Goal: Task Accomplishment & Management: Manage account settings

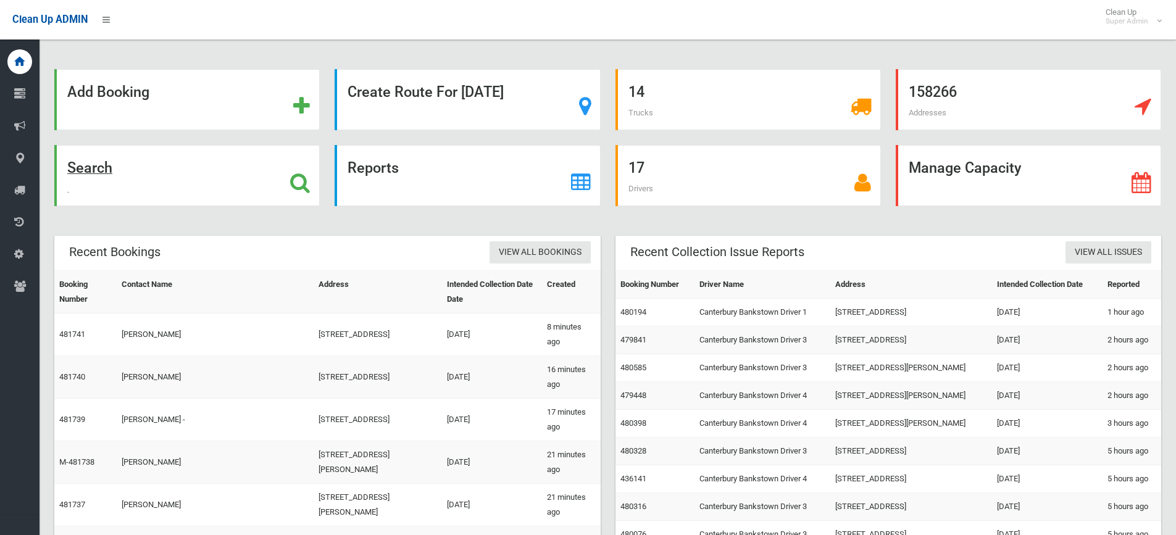
click at [298, 181] on icon at bounding box center [300, 182] width 20 height 21
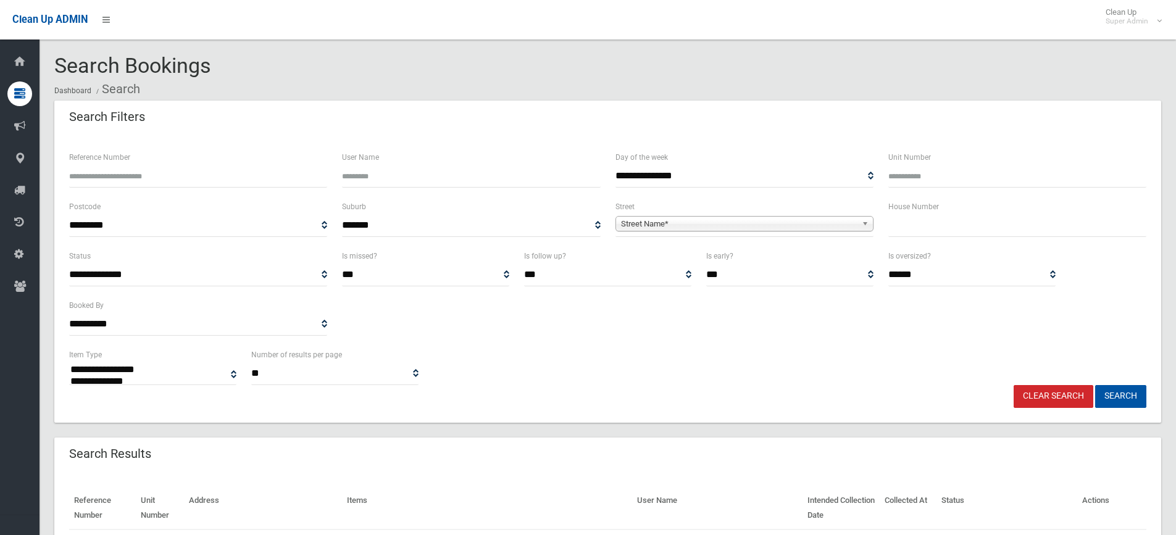
select select
click at [933, 231] on input "text" at bounding box center [1017, 225] width 258 height 23
type input "*"
click at [689, 226] on span "Street Name*" at bounding box center [739, 224] width 236 height 15
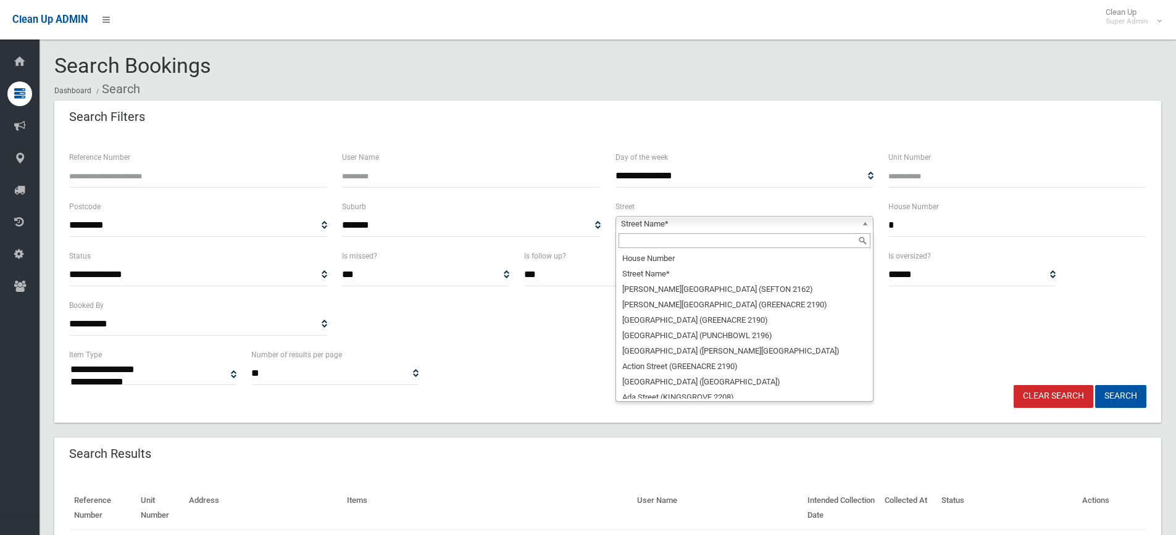
click at [651, 244] on input "text" at bounding box center [744, 240] width 252 height 15
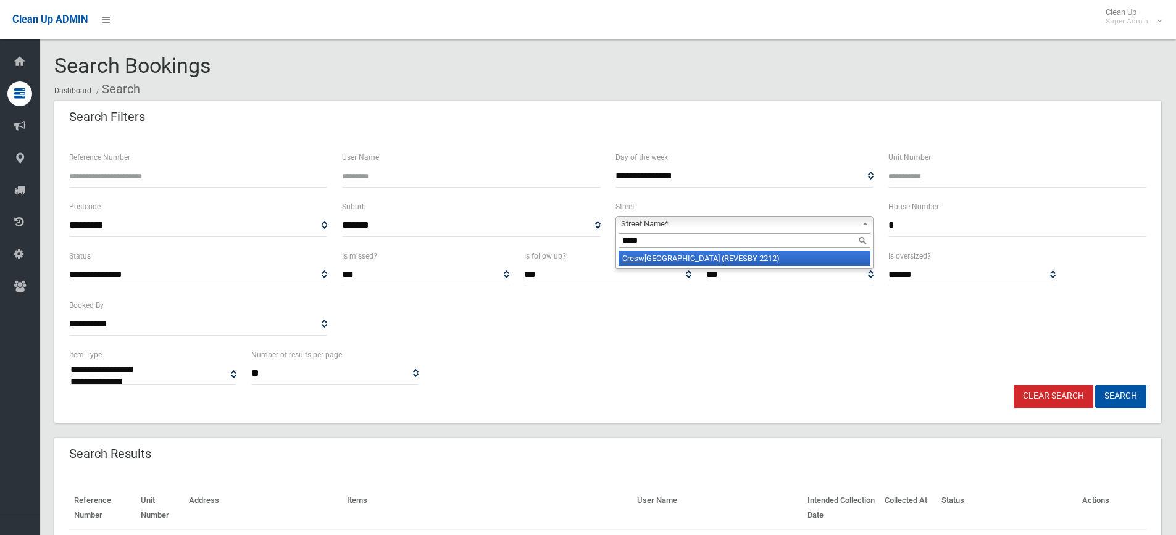
type input "*****"
click at [721, 264] on li "Cresw ell Street (REVESBY 2212)" at bounding box center [744, 258] width 252 height 15
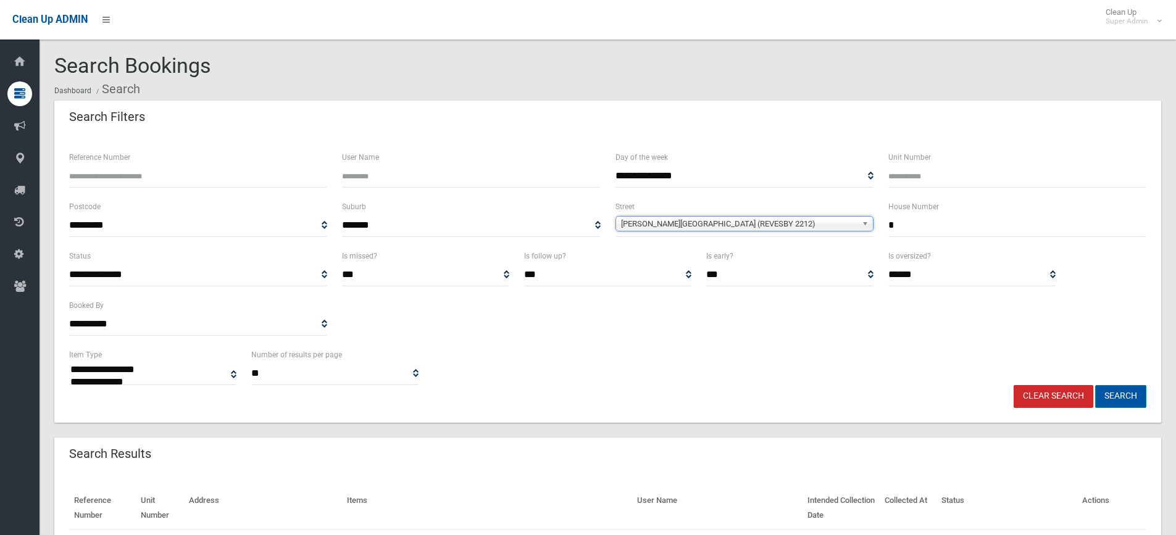
click at [1118, 393] on button "Search" at bounding box center [1120, 396] width 51 height 23
select select
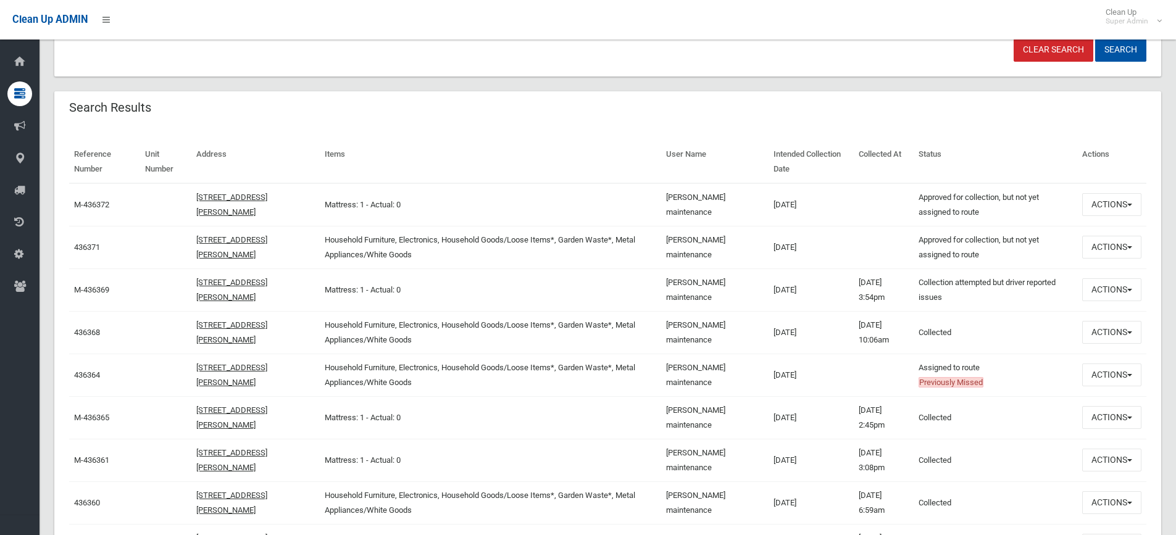
scroll to position [370, 0]
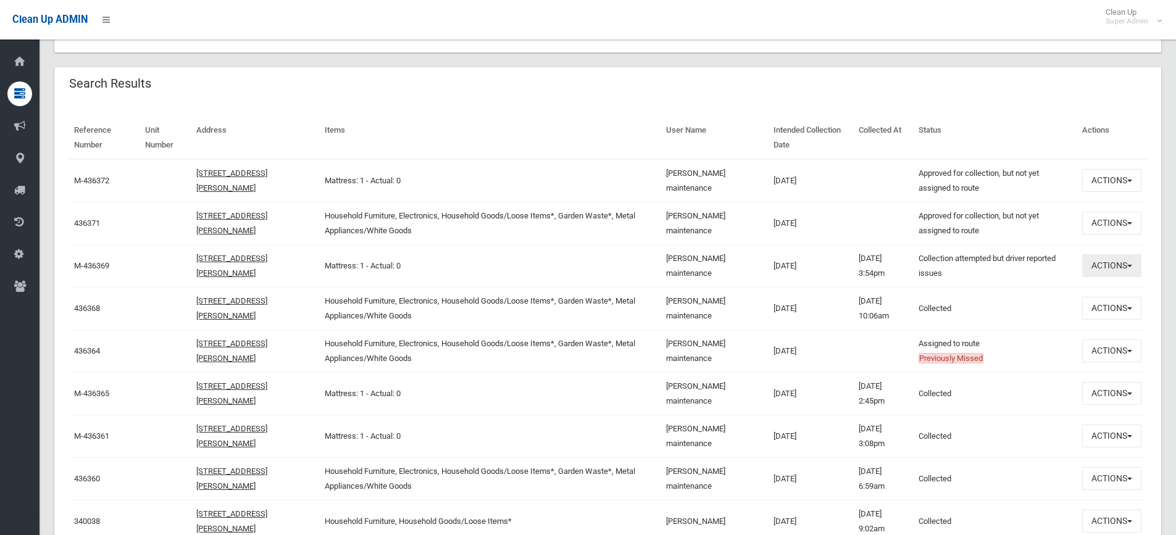
click at [1123, 262] on button "Actions" at bounding box center [1111, 265] width 59 height 23
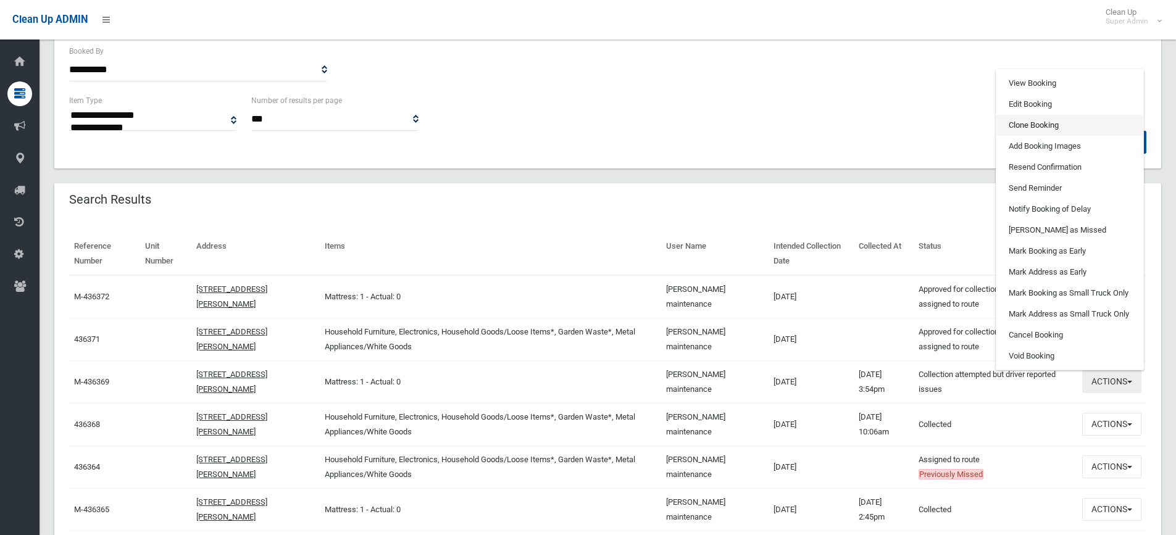
scroll to position [247, 0]
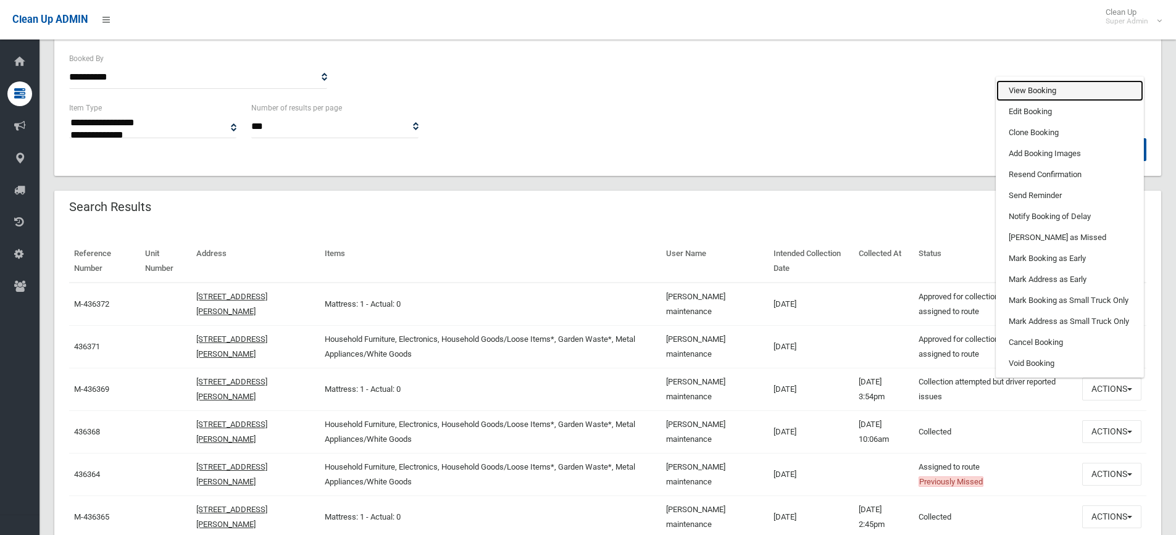
click at [1034, 89] on link "View Booking" at bounding box center [1069, 90] width 147 height 21
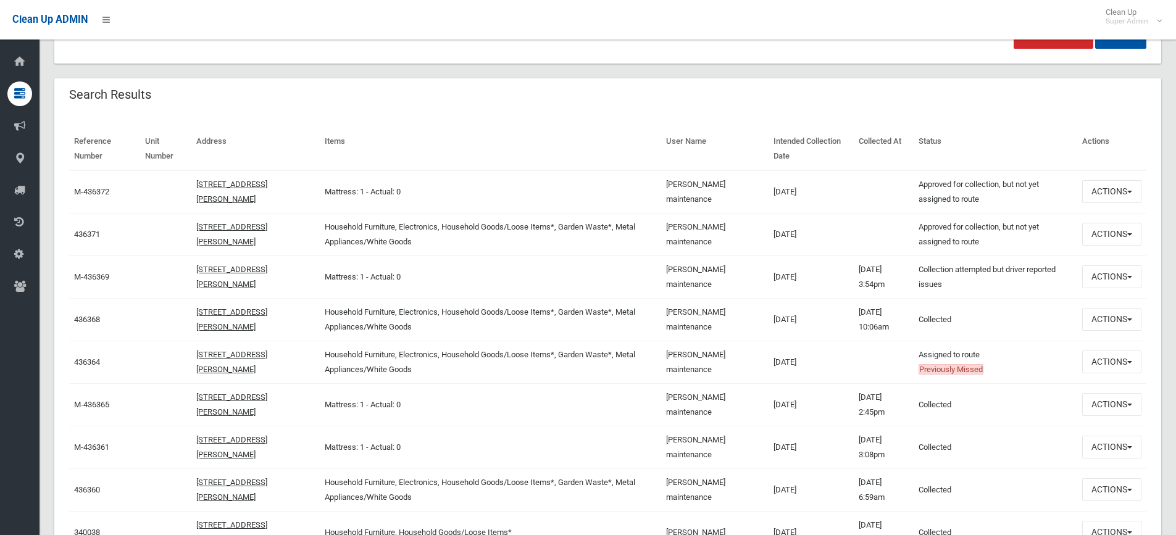
scroll to position [370, 0]
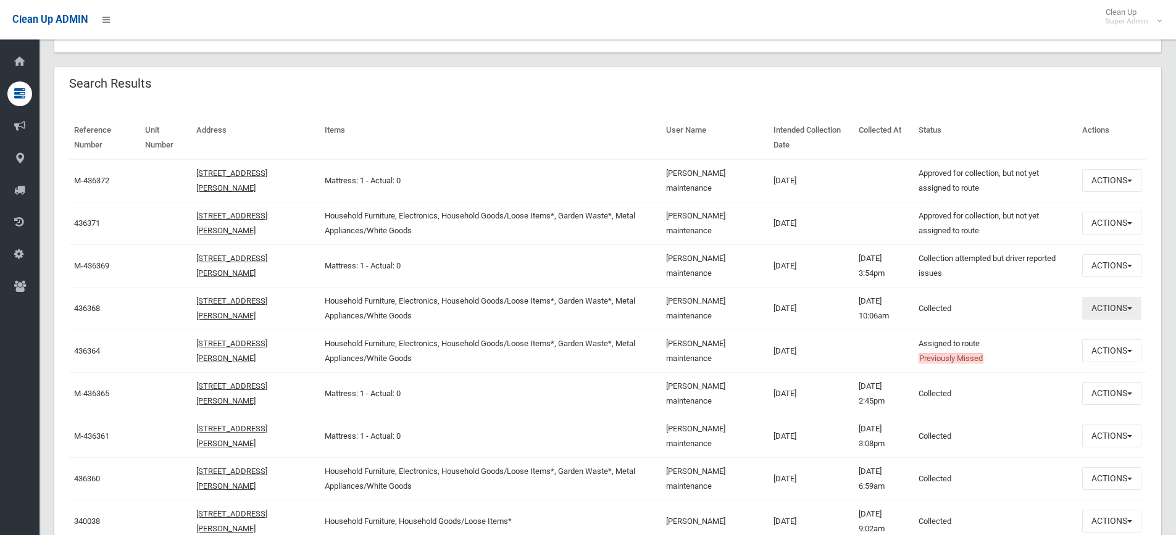
click at [1110, 312] on button "Actions" at bounding box center [1111, 308] width 59 height 23
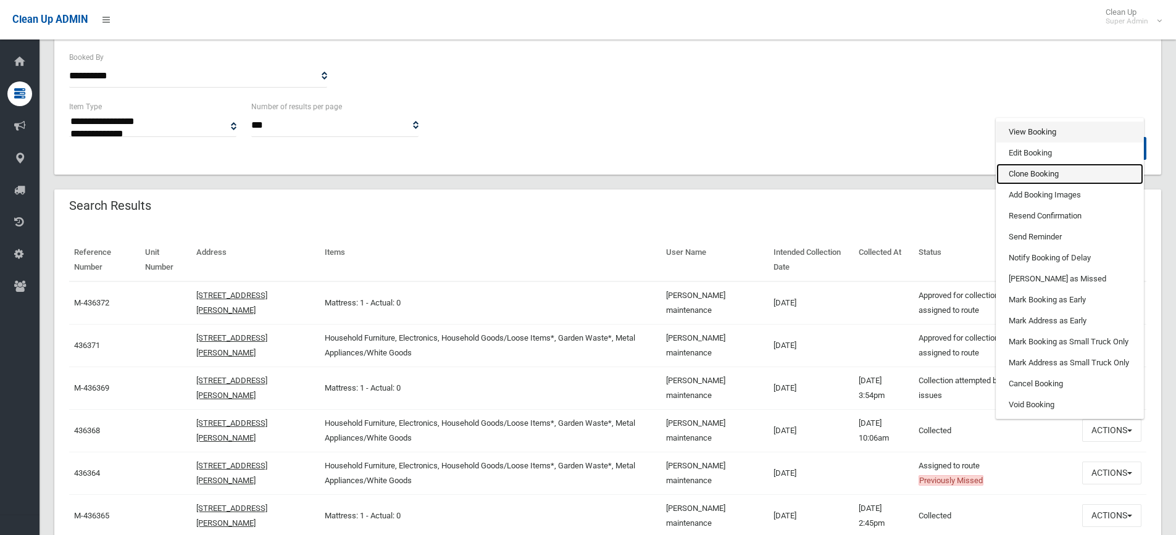
scroll to position [247, 0]
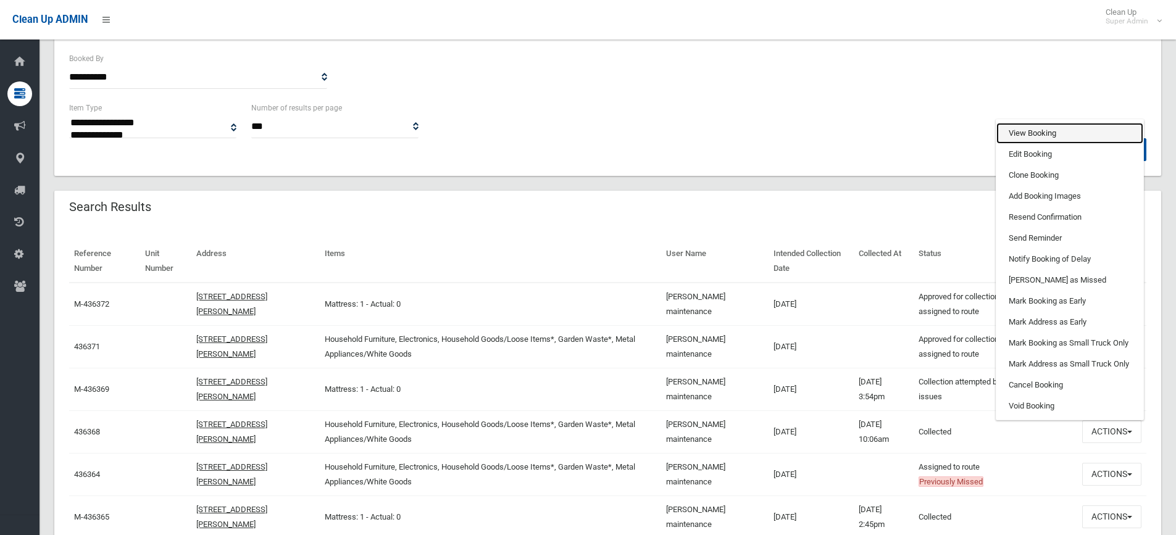
click at [1033, 131] on link "View Booking" at bounding box center [1069, 133] width 147 height 21
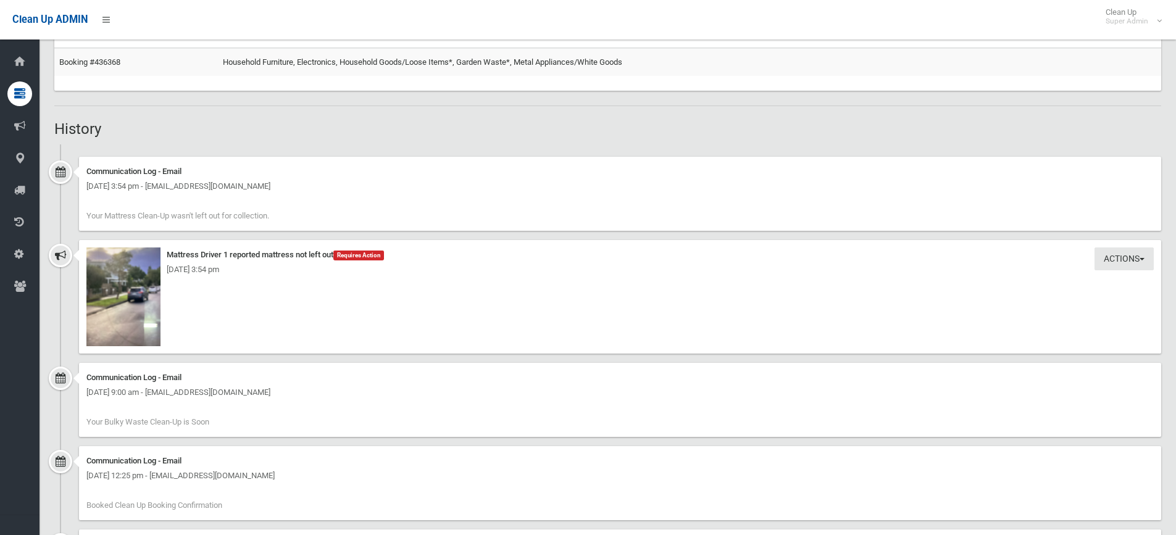
scroll to position [802, 0]
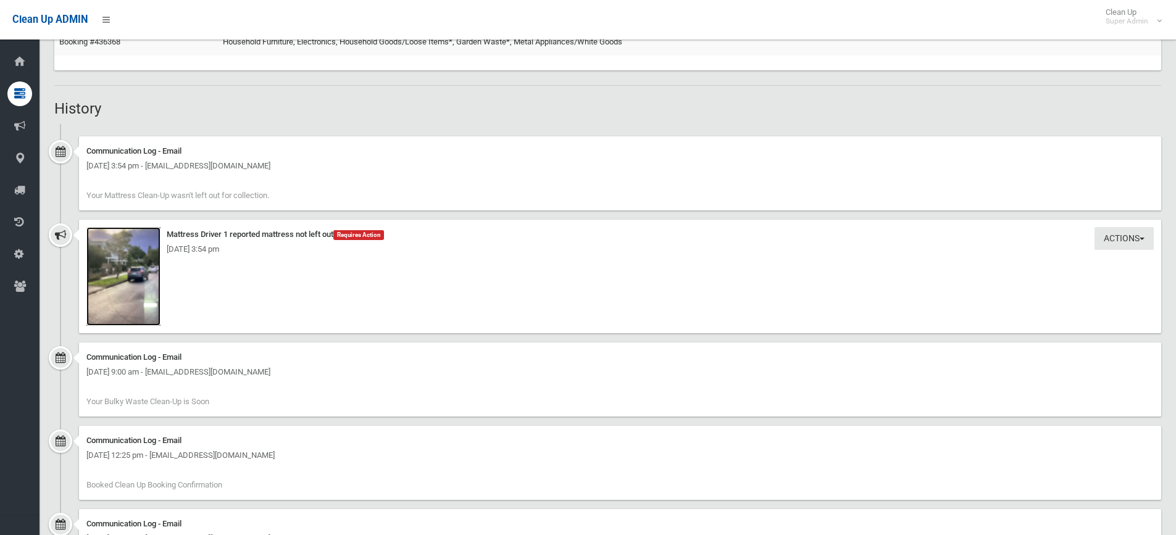
click at [126, 283] on img at bounding box center [123, 276] width 74 height 99
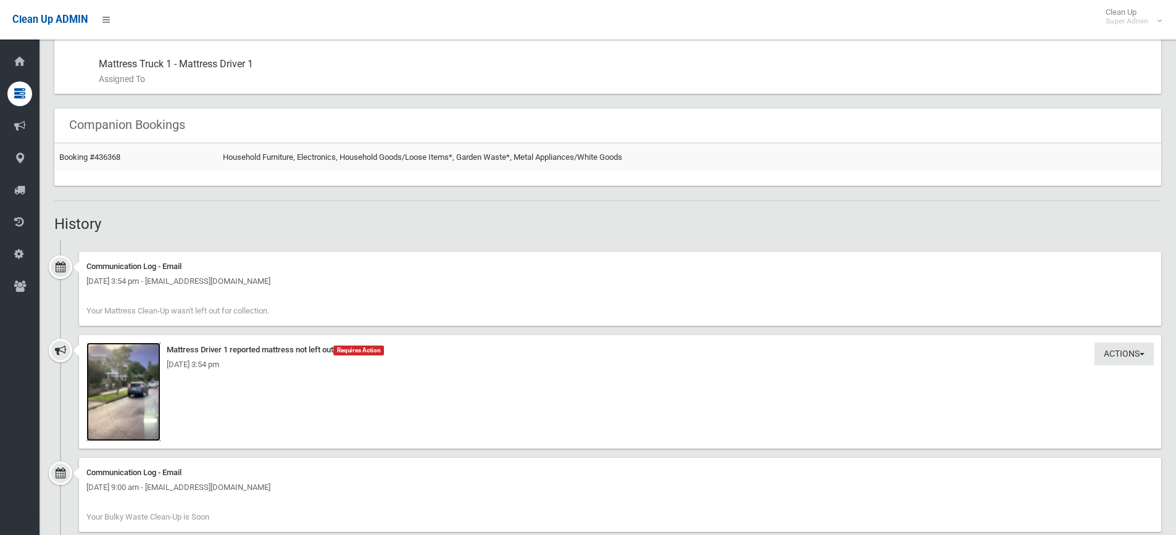
scroll to position [678, 0]
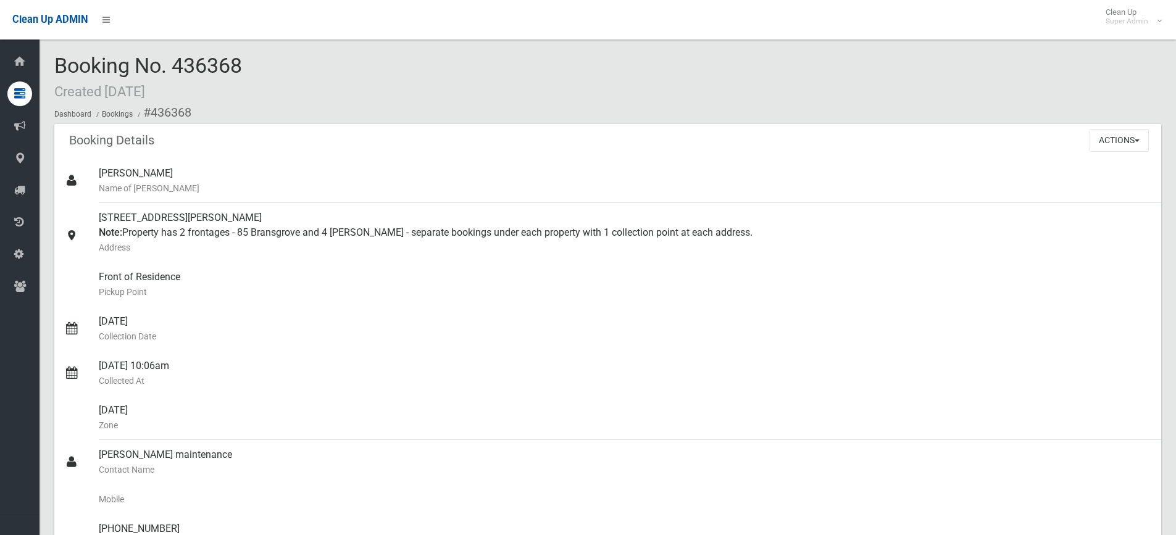
drag, startPoint x: 467, startPoint y: 92, endPoint x: 466, endPoint y: 98, distance: 6.3
click at [467, 92] on div "Booking No. 436368 Created 08/01/2025 Dashboard Bookings #436368" at bounding box center [607, 89] width 1107 height 70
click at [1110, 140] on button "Actions" at bounding box center [1118, 140] width 59 height 23
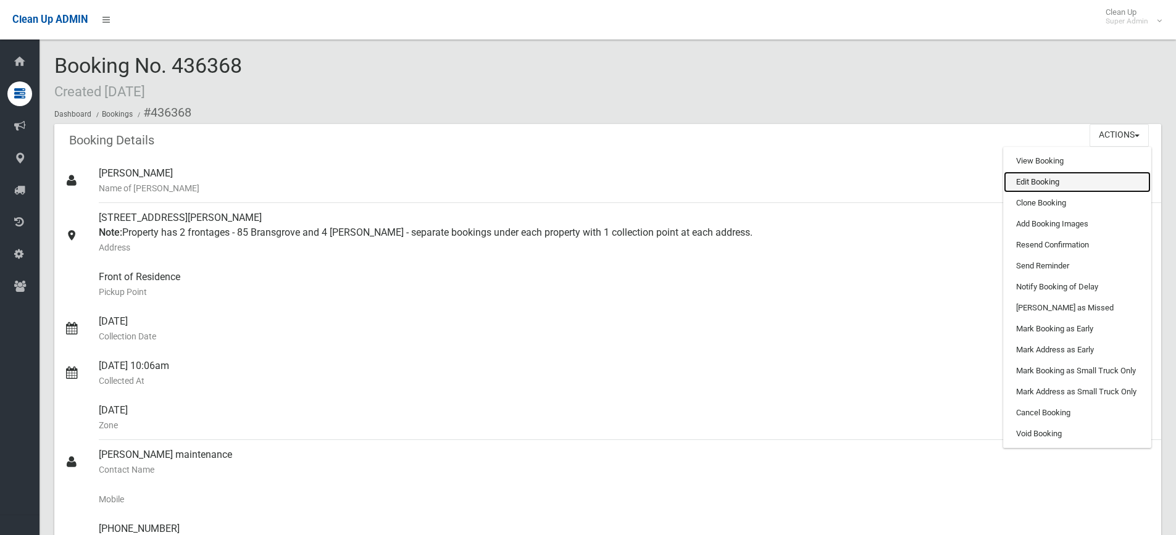
click at [1033, 183] on link "Edit Booking" at bounding box center [1077, 182] width 147 height 21
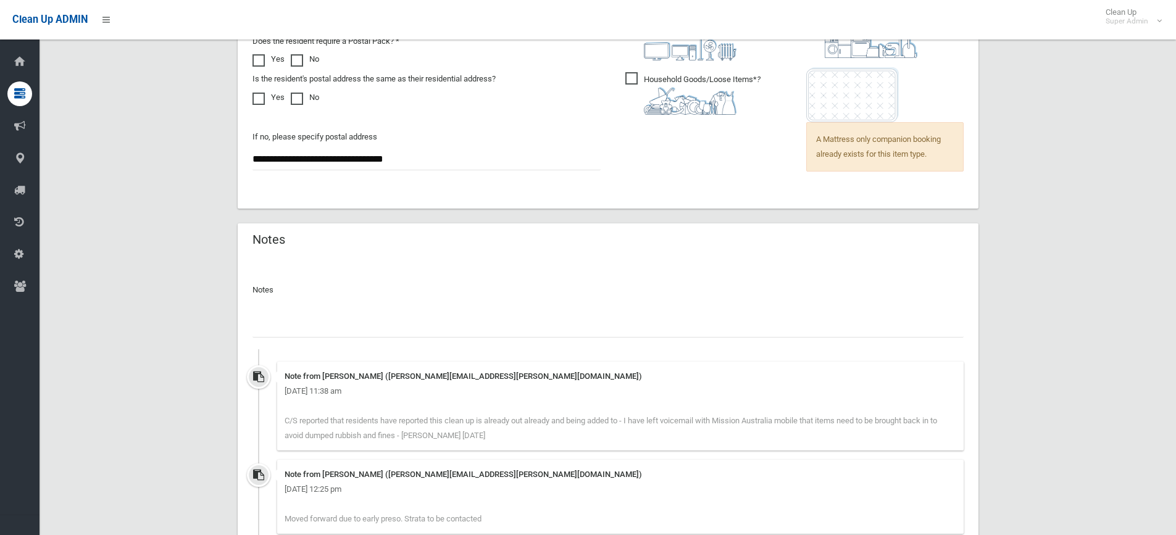
scroll to position [1202, 0]
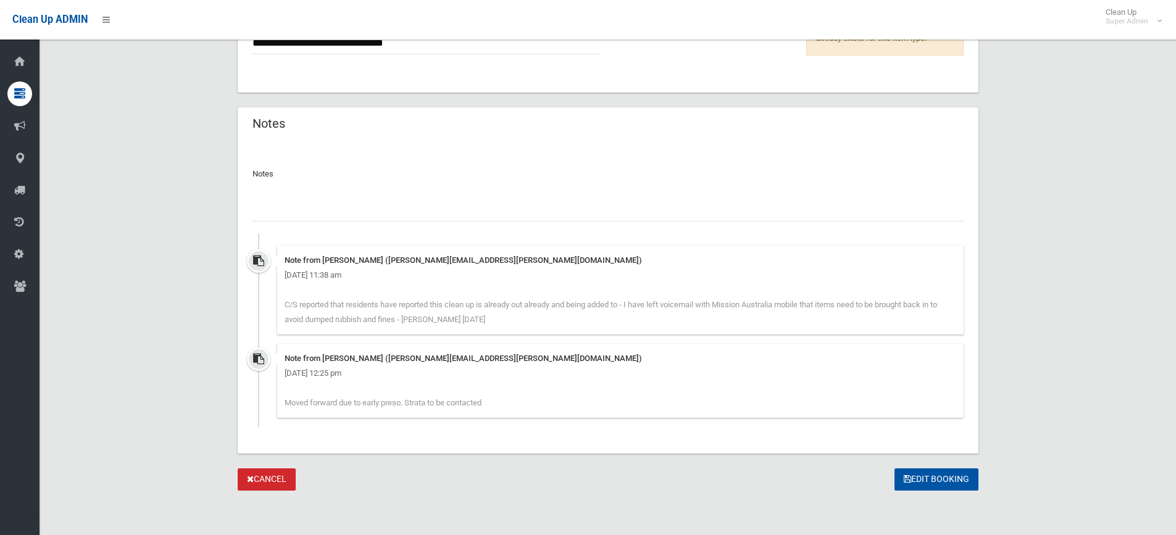
click at [308, 206] on input "text" at bounding box center [607, 210] width 711 height 23
type input "*"
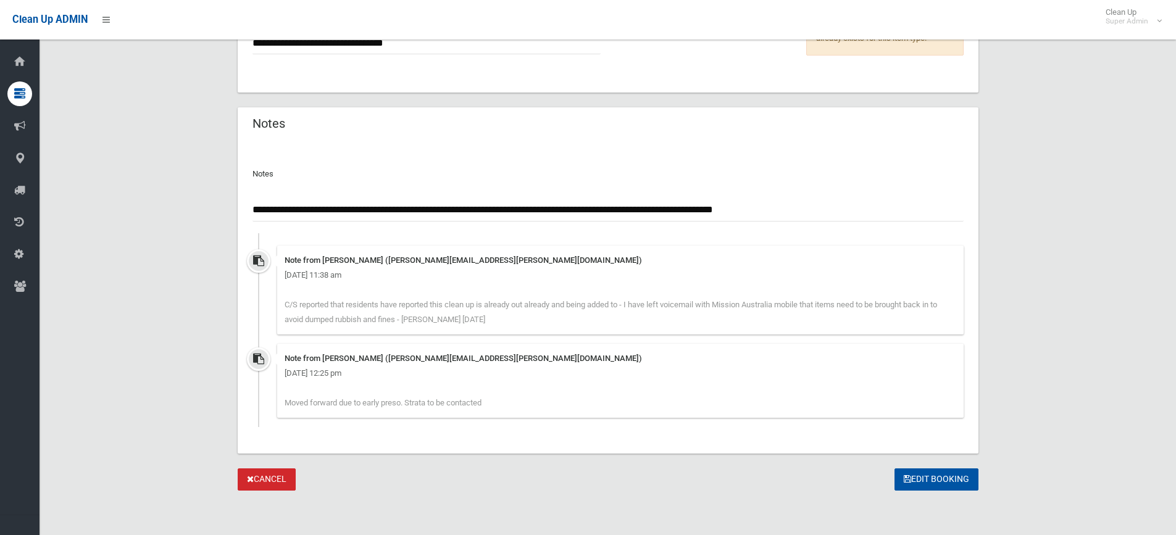
click at [400, 208] on input "**********" at bounding box center [607, 210] width 711 height 23
click at [838, 207] on input "**********" at bounding box center [607, 210] width 711 height 23
type input "**********"
click at [914, 479] on button "Edit Booking" at bounding box center [936, 479] width 84 height 23
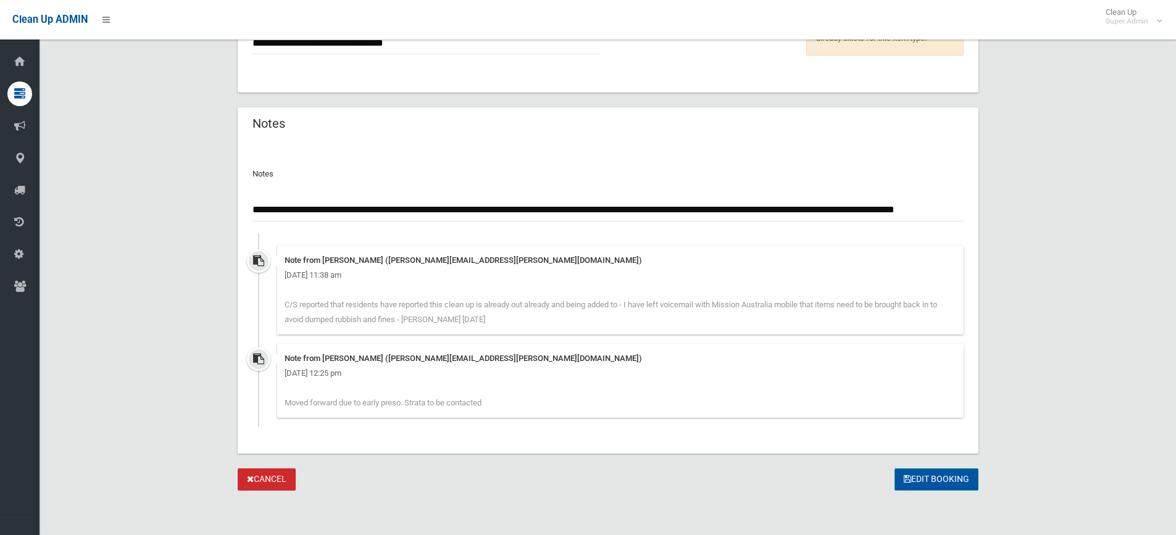
scroll to position [0, 0]
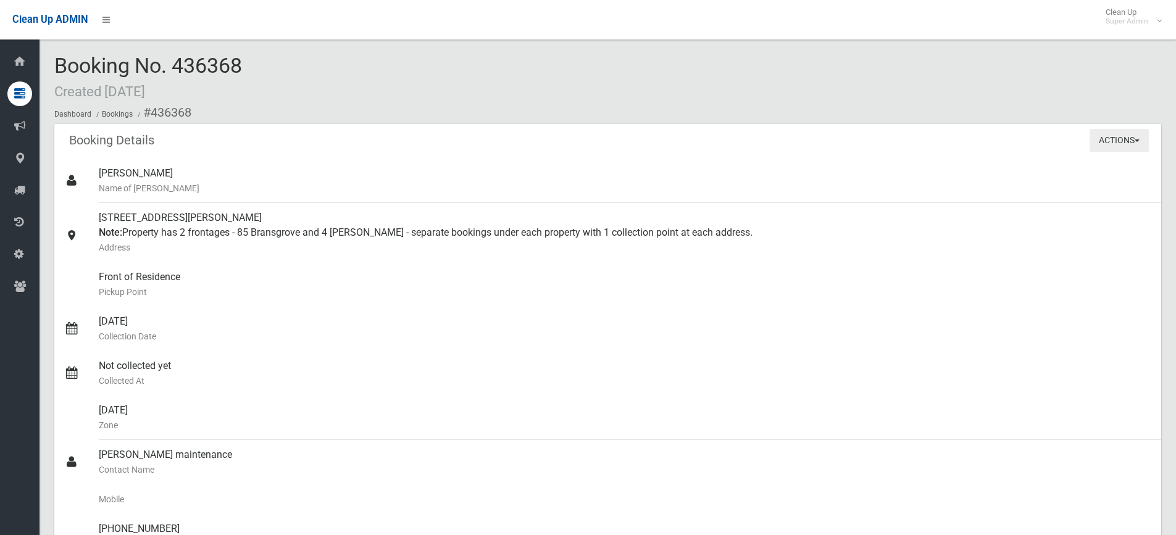
click at [1132, 141] on button "Actions" at bounding box center [1118, 140] width 59 height 23
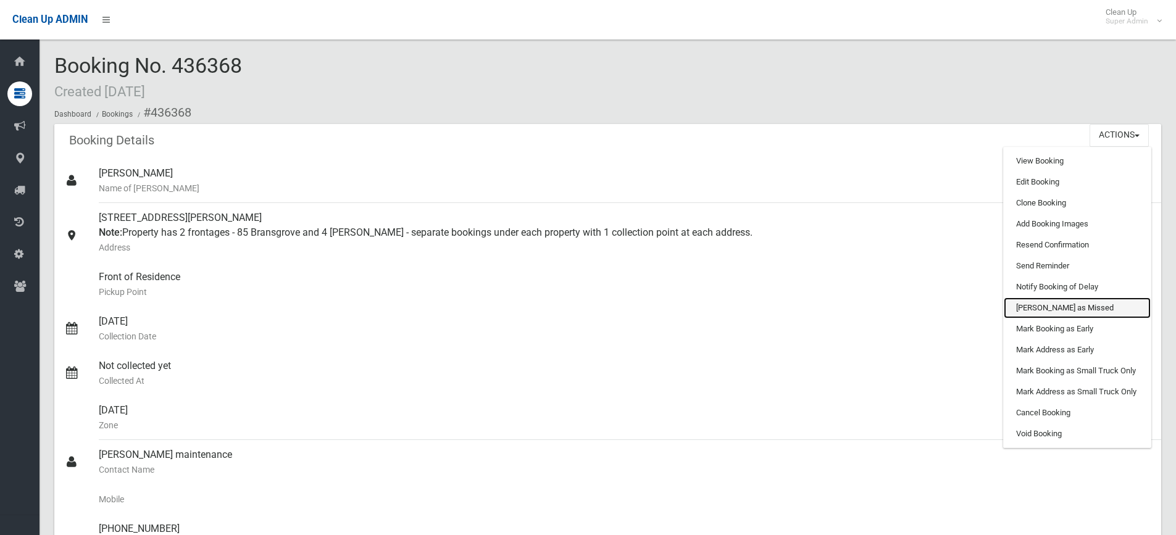
click at [1044, 310] on link "[PERSON_NAME] as Missed" at bounding box center [1077, 307] width 147 height 21
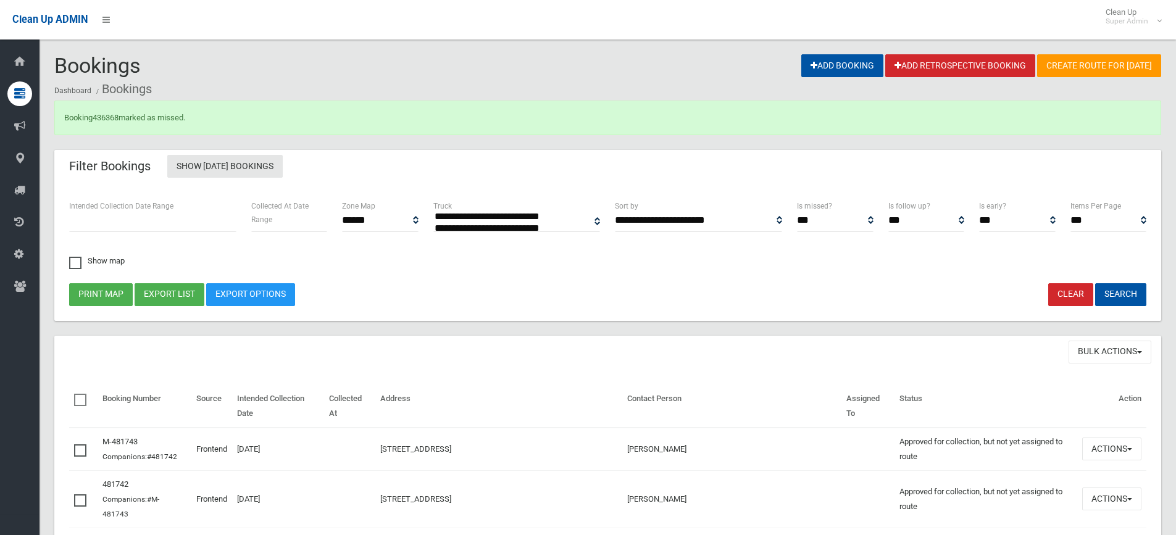
select select
click at [109, 113] on link "436368" at bounding box center [106, 117] width 26 height 9
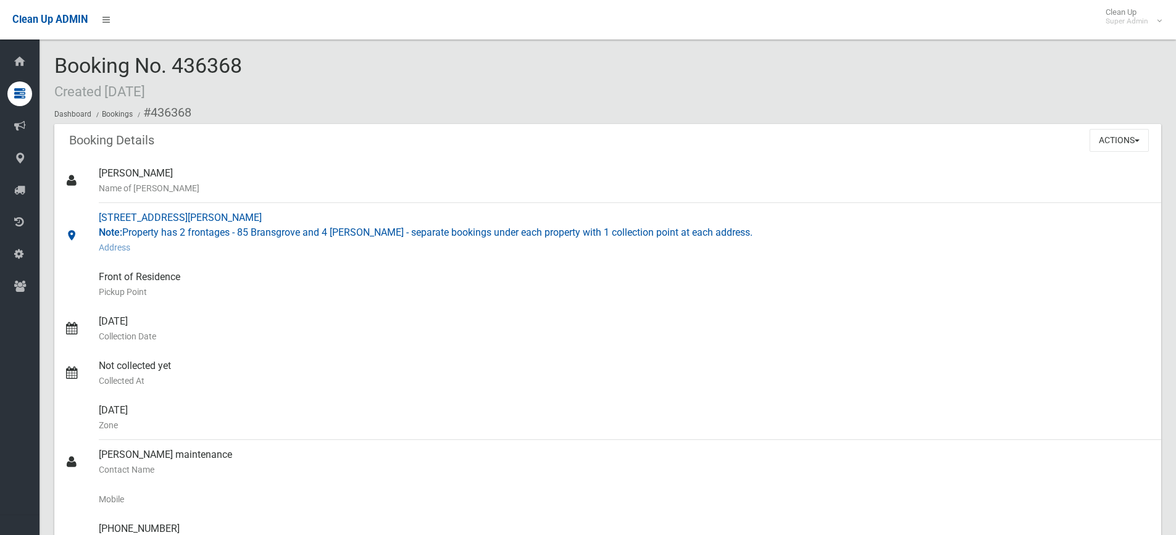
click at [273, 210] on div "[STREET_ADDRESS][PERSON_NAME] Note: Property has 2 frontages - 85 Bransgrove an…" at bounding box center [625, 232] width 1052 height 59
drag, startPoint x: 97, startPoint y: 216, endPoint x: 257, endPoint y: 216, distance: 160.5
click at [291, 217] on link "[STREET_ADDRESS][PERSON_NAME] Note: Property has 2 frontages - 85 Bransgrove an…" at bounding box center [607, 232] width 1107 height 59
copy link "[STREET_ADDRESS][PERSON_NAME]"
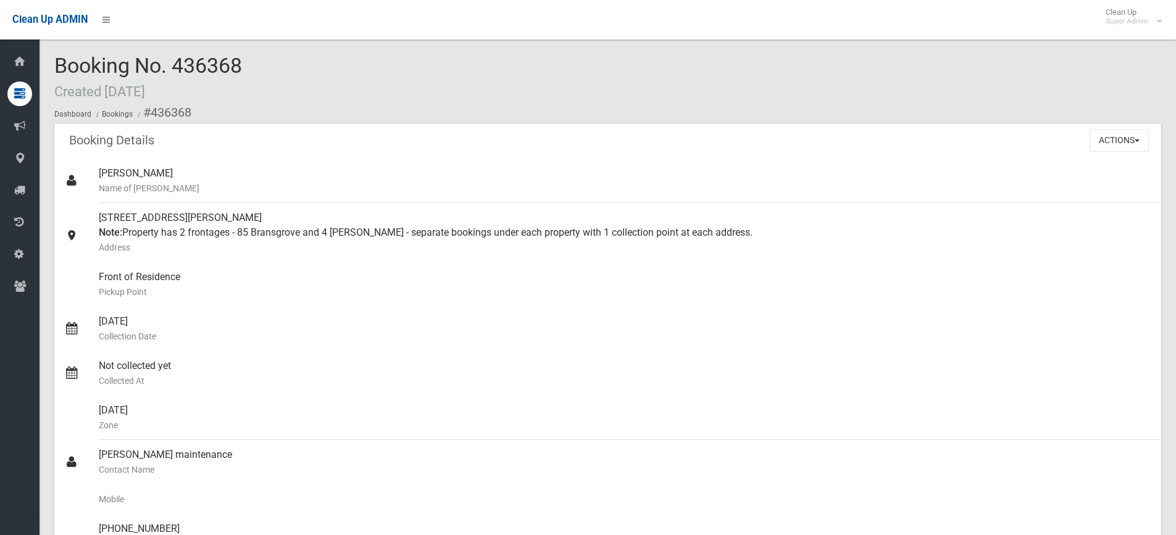
drag, startPoint x: 188, startPoint y: 64, endPoint x: 257, endPoint y: 69, distance: 69.9
click at [195, 65] on span "Booking No. 436368 Created [DATE]" at bounding box center [148, 77] width 188 height 48
drag, startPoint x: 254, startPoint y: 68, endPoint x: 48, endPoint y: 69, distance: 205.5
copy span "Booking No. 436368"
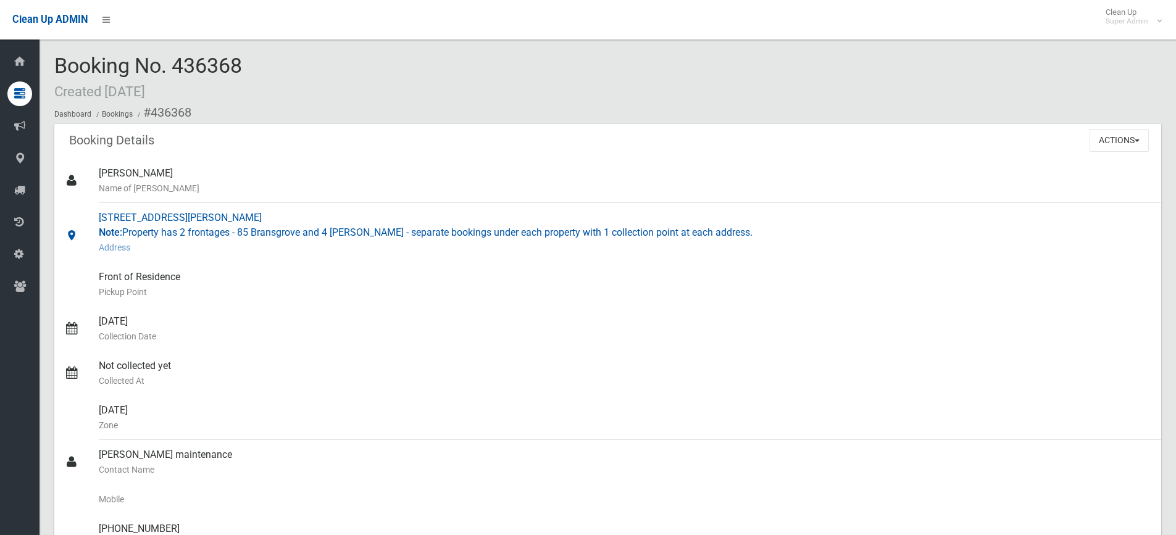
click at [256, 237] on div "[STREET_ADDRESS][PERSON_NAME] Note: Property has 2 frontages - 85 Bransgrove an…" at bounding box center [625, 232] width 1052 height 59
drag, startPoint x: 101, startPoint y: 214, endPoint x: 217, endPoint y: 215, distance: 116.0
click at [217, 215] on div "[STREET_ADDRESS][PERSON_NAME] Note: Property has 2 frontages - 85 Bransgrove an…" at bounding box center [625, 232] width 1052 height 59
copy div "[STREET_ADDRESS][PERSON_NAME]"
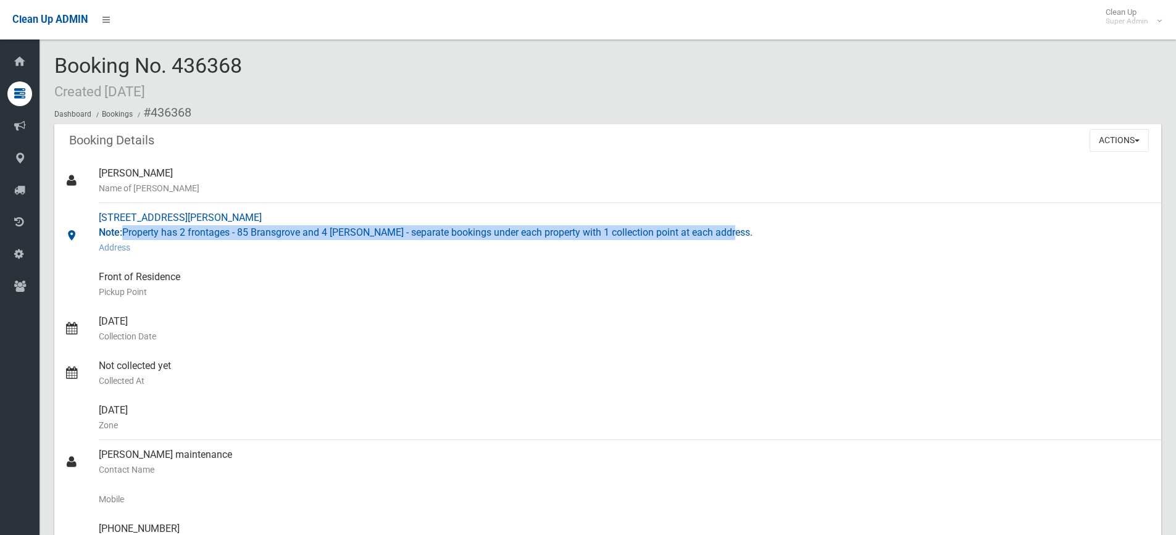
drag, startPoint x: 724, startPoint y: 230, endPoint x: 123, endPoint y: 230, distance: 600.5
click at [123, 230] on div "[STREET_ADDRESS][PERSON_NAME] Note: Property has 2 frontages - 85 Bransgrove an…" at bounding box center [625, 232] width 1052 height 59
copy div "Property has 2 frontages - 85 Bransgrove and 4 [PERSON_NAME] - separate booking…"
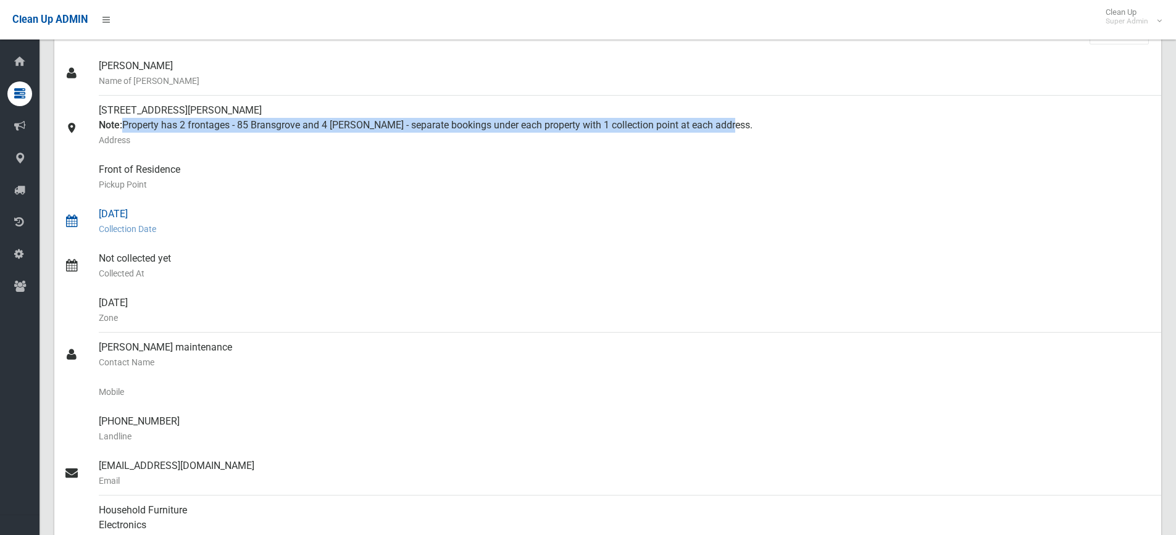
scroll to position [123, 0]
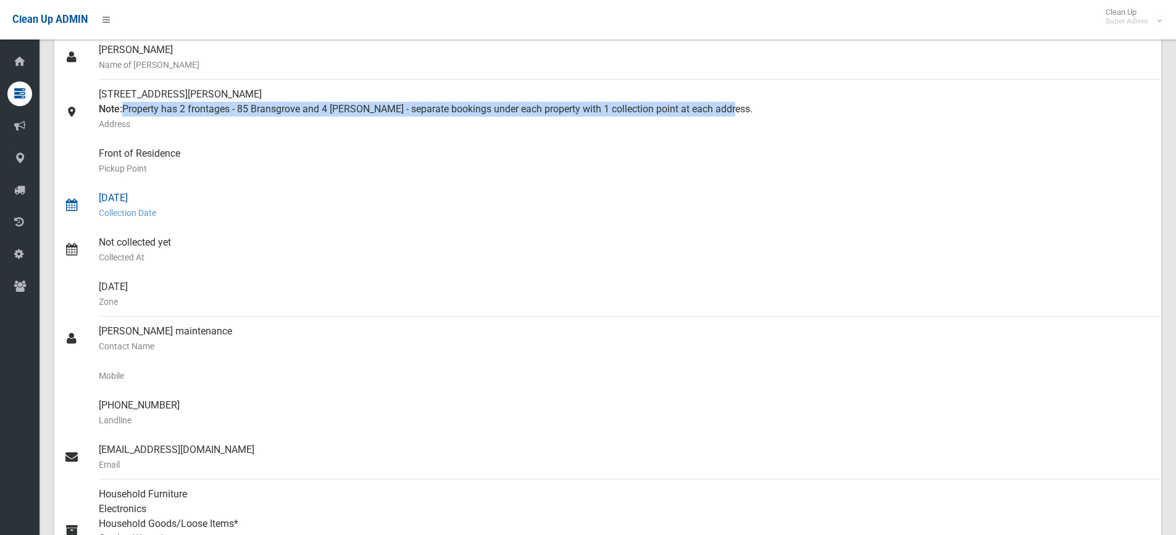
drag, startPoint x: 98, startPoint y: 196, endPoint x: 153, endPoint y: 195, distance: 55.5
click at [153, 195] on link "[DATE] Collection Date" at bounding box center [607, 205] width 1107 height 44
copy link "[DATE]"
